Goal: Find contact information: Find contact information

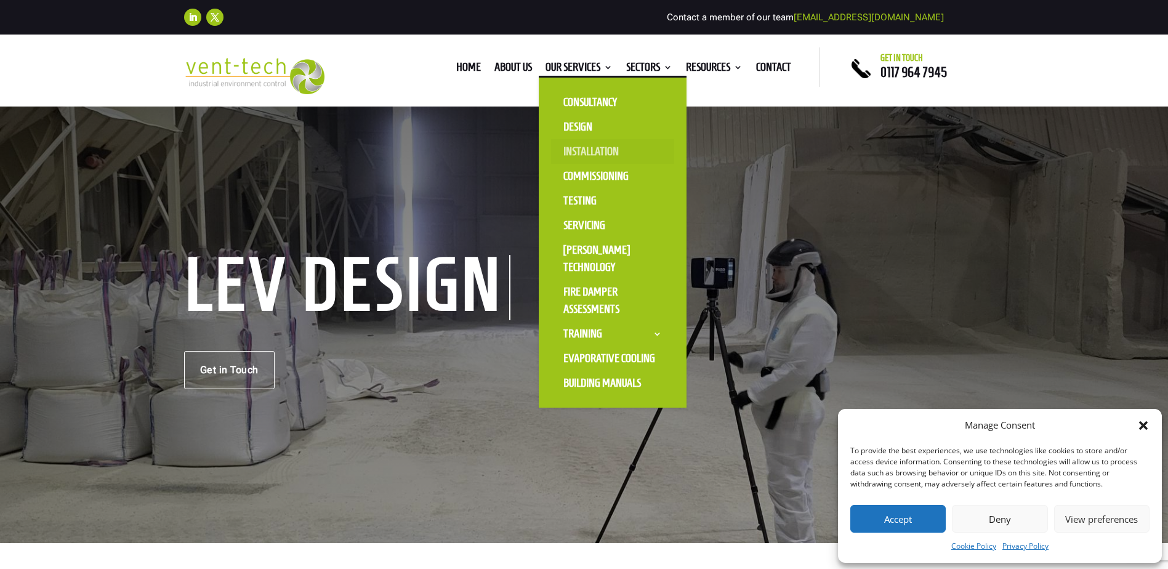
click at [582, 147] on link "Installation" at bounding box center [612, 151] width 123 height 25
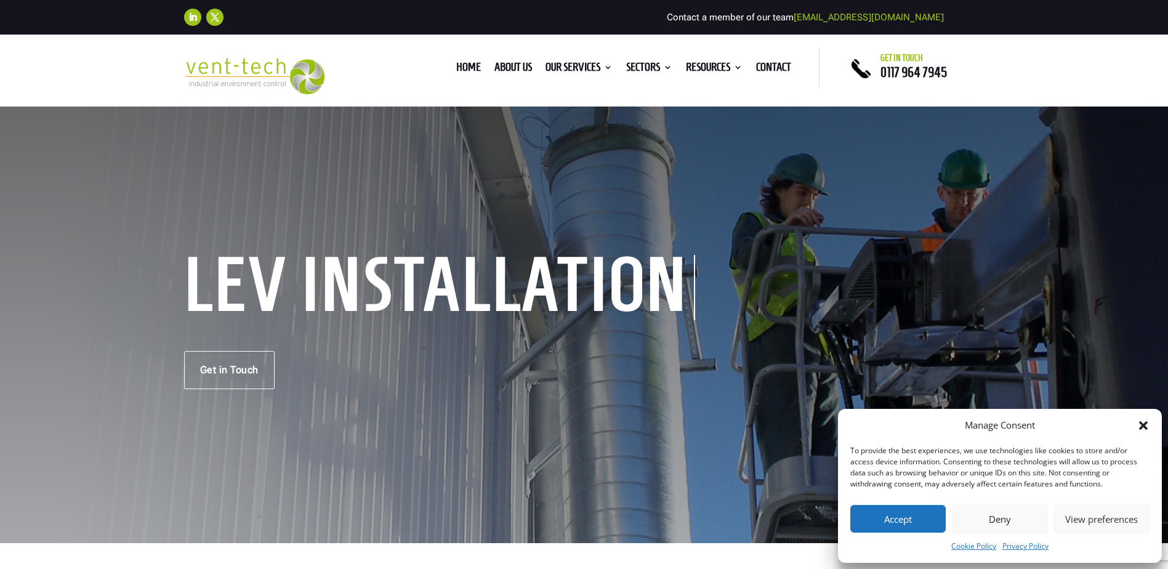
click at [1143, 428] on icon "Close dialog" at bounding box center [1143, 425] width 9 height 9
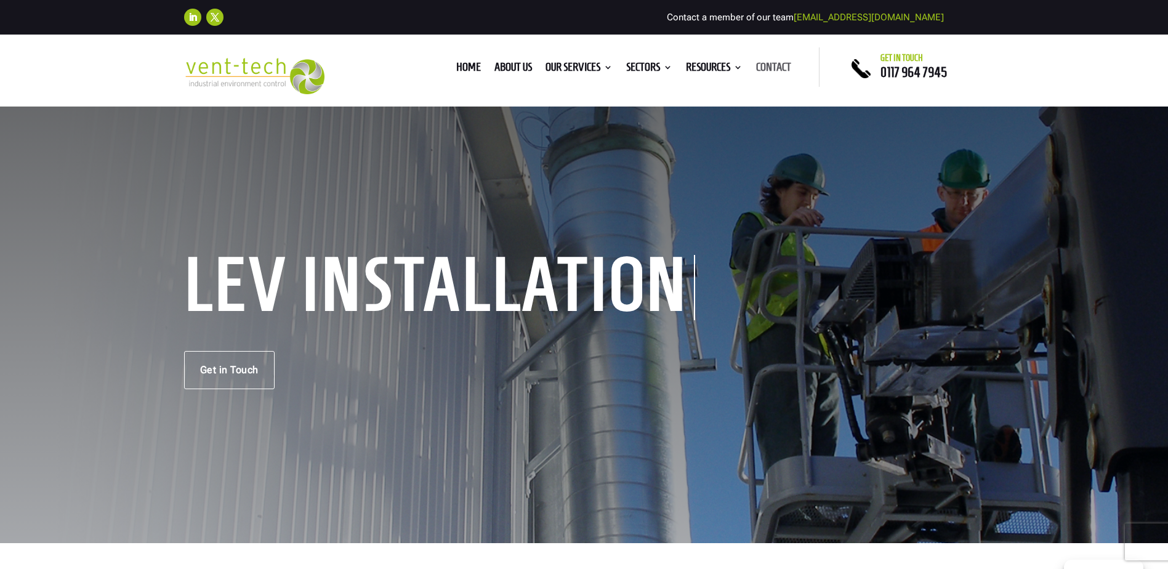
click at [766, 70] on link "Contact" at bounding box center [773, 70] width 35 height 14
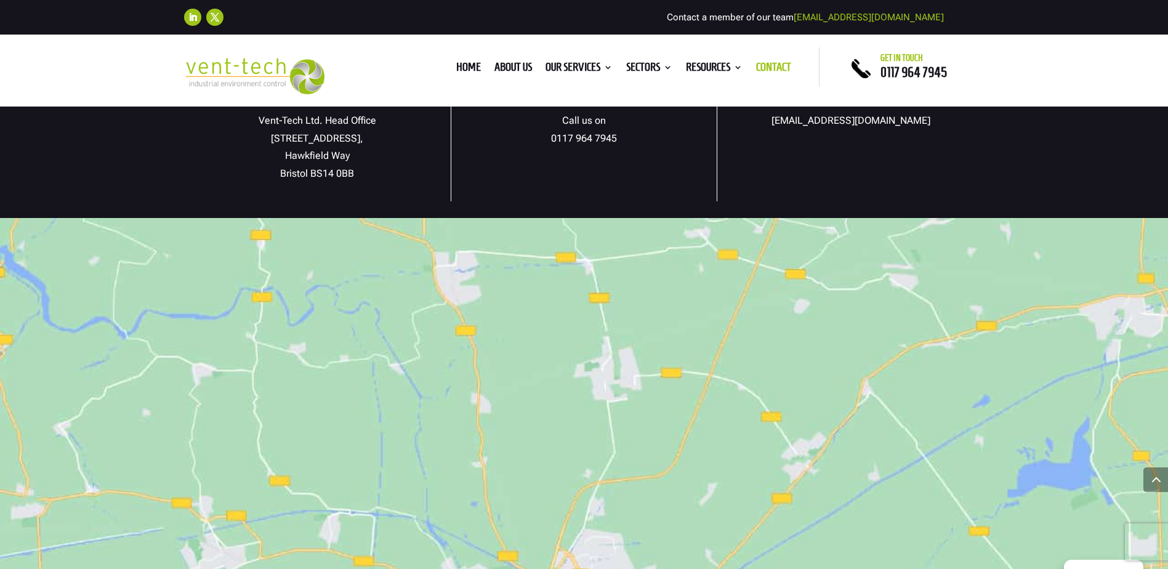
scroll to position [616, 0]
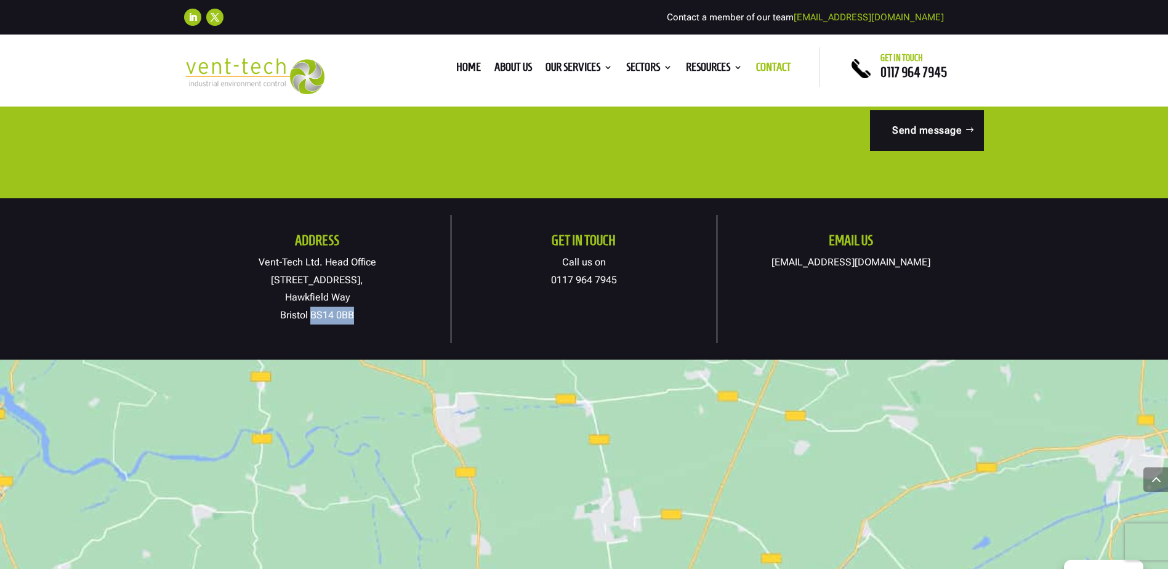
drag, startPoint x: 369, startPoint y: 315, endPoint x: 311, endPoint y: 315, distance: 57.9
click at [311, 315] on p "Vent-Tech Ltd. Head Office [STREET_ADDRESS]" at bounding box center [317, 289] width 267 height 71
copy p "BS14 0BB"
